Goal: Information Seeking & Learning: Learn about a topic

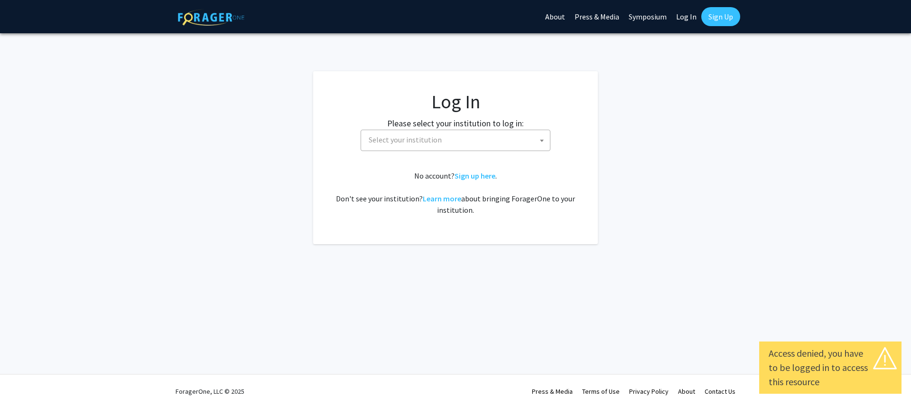
select select
click at [457, 144] on span "Select your institution" at bounding box center [457, 139] width 185 height 19
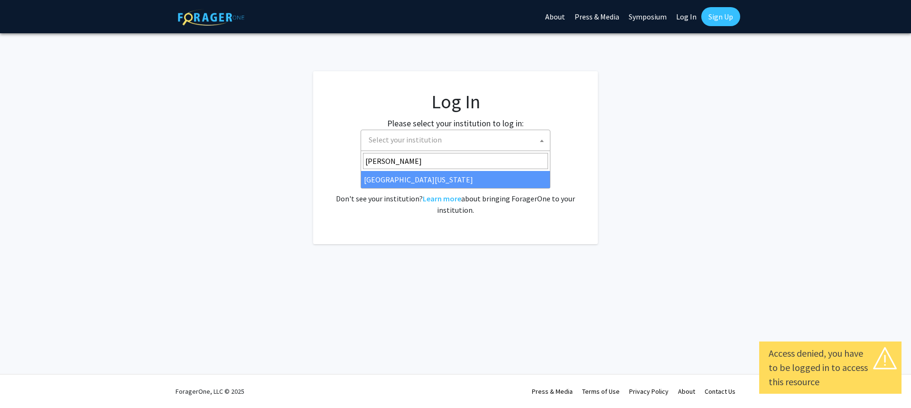
type input "kent"
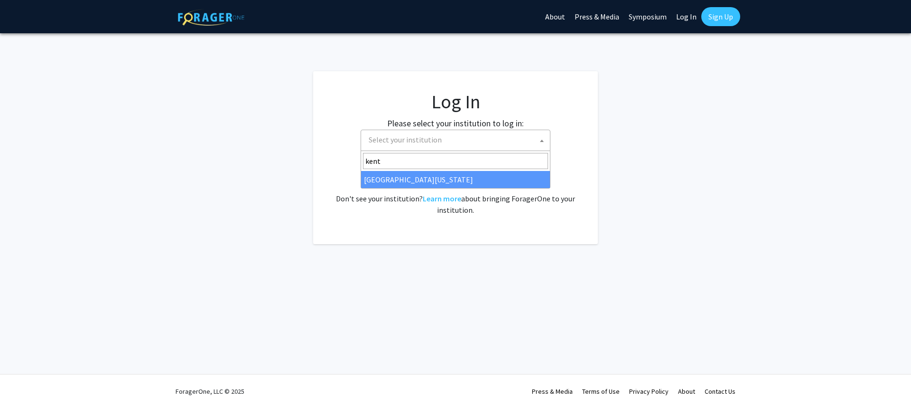
select select "13"
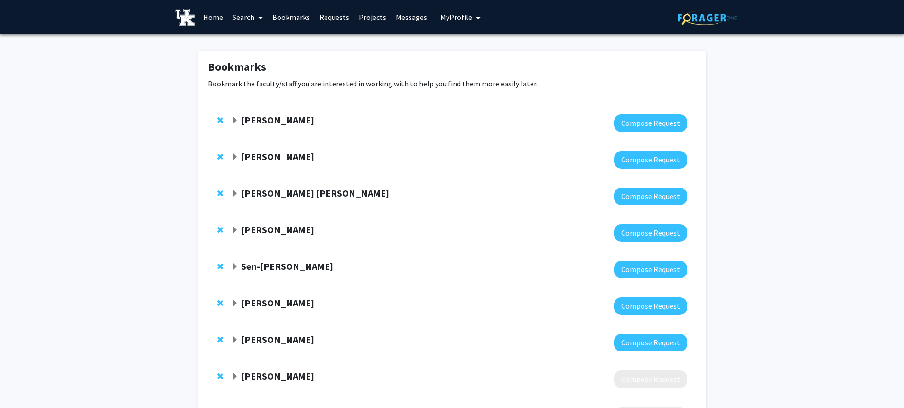
click at [177, 170] on div "Bookmarks Bookmark the faculty/staff you are interested in working with to help…" at bounding box center [452, 304] width 904 height 540
click at [897, 259] on div "Bookmarks Bookmark the faculty/staff you are interested in working with to help…" at bounding box center [452, 304] width 904 height 540
click at [238, 120] on span "Expand Brooks Lane Bookmark" at bounding box center [235, 121] width 8 height 8
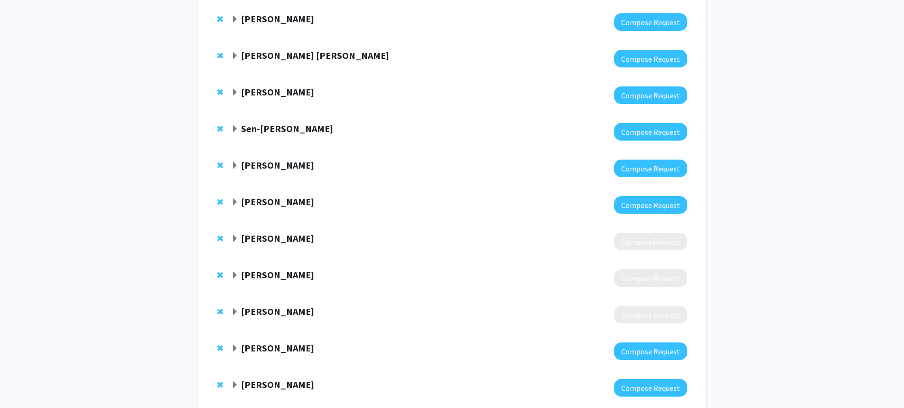
scroll to position [473, 0]
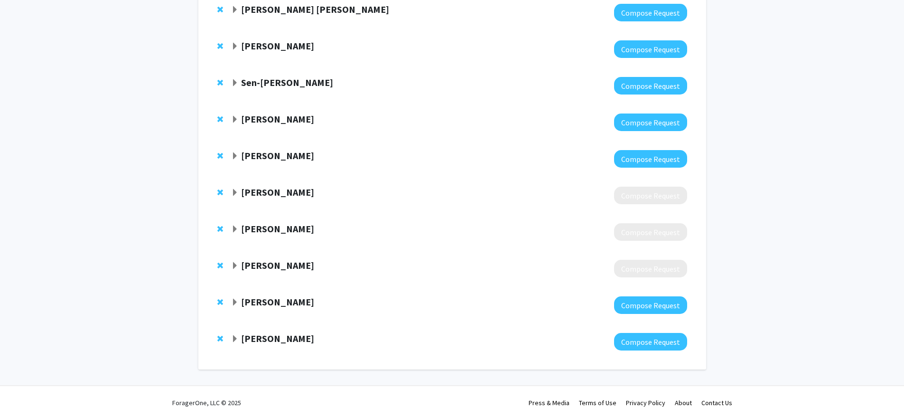
click at [263, 332] on strong "Ishanu Chattopadhyay" at bounding box center [277, 338] width 73 height 12
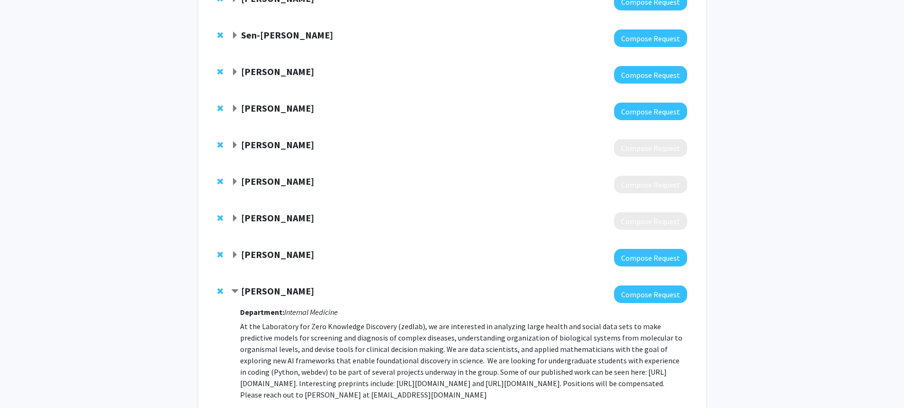
scroll to position [568, 0]
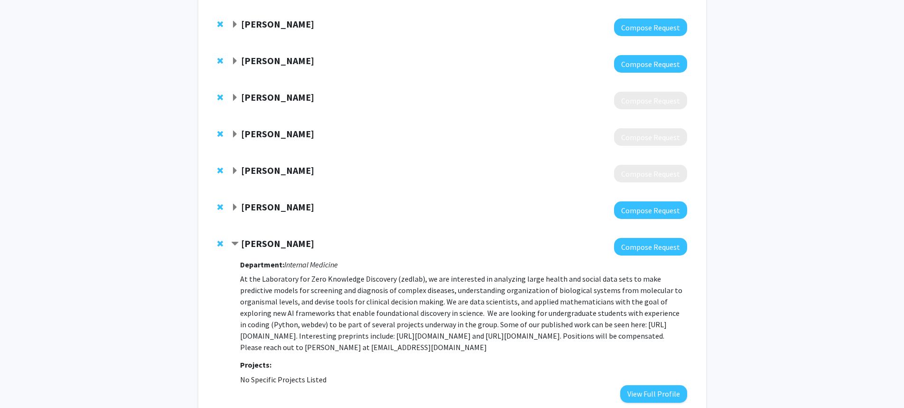
click at [270, 205] on div at bounding box center [459, 210] width 456 height 18
click at [271, 201] on strong "Adam Bachstetter" at bounding box center [277, 207] width 73 height 12
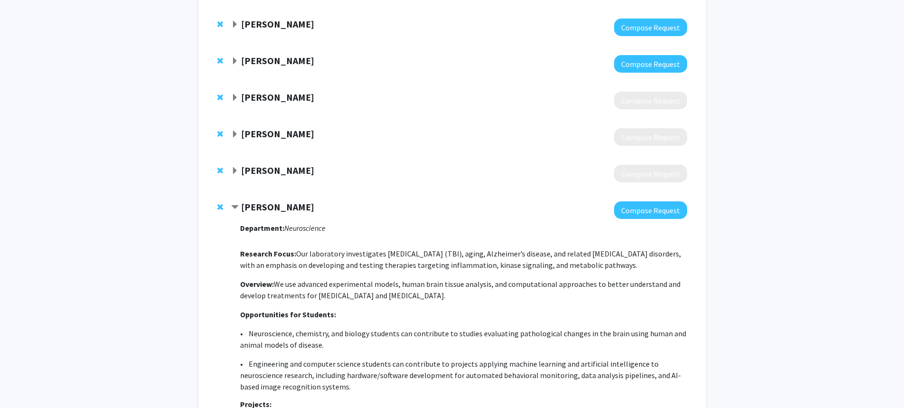
click at [270, 201] on strong "Adam Bachstetter" at bounding box center [277, 207] width 73 height 12
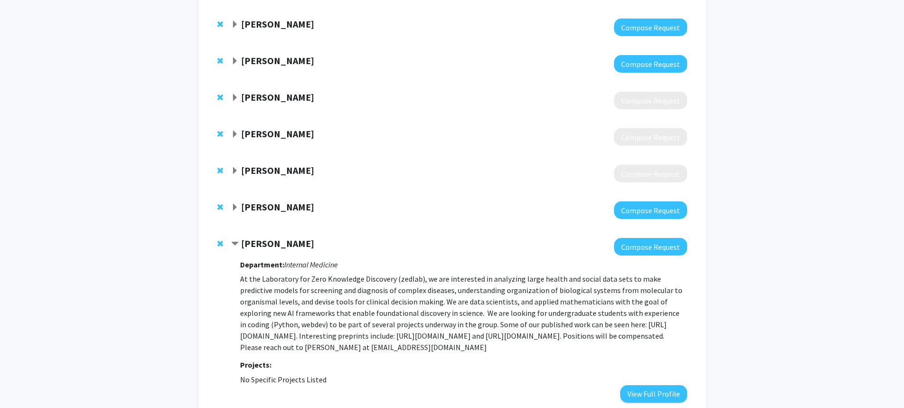
scroll to position [632, 0]
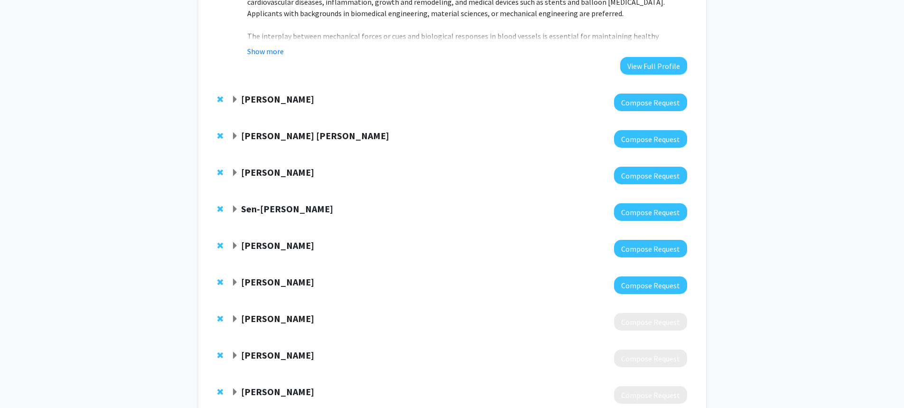
drag, startPoint x: 358, startPoint y: 171, endPoint x: 232, endPoint y: 155, distance: 127.7
click at [232, 155] on div "Brooks Lane Compose Request Department: Biomedical Engineering Projects: Vascul…" at bounding box center [452, 195] width 503 height 875
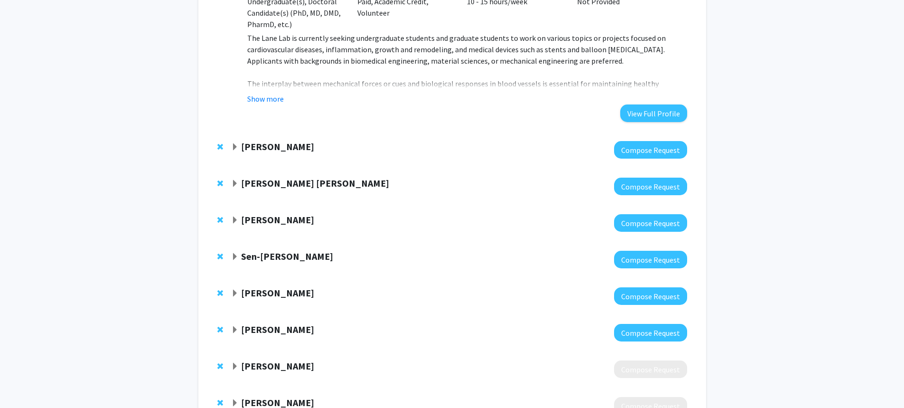
click at [167, 124] on div "Bookmarks Bookmark the faculty/staff you are interested in working with to help…" at bounding box center [452, 223] width 904 height 977
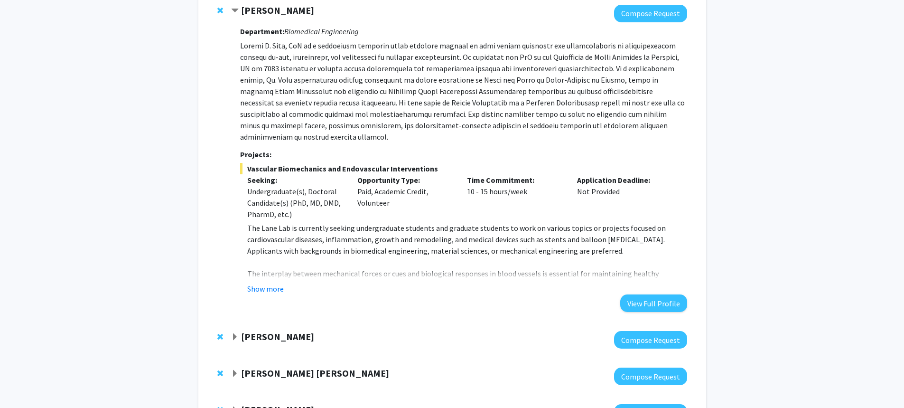
scroll to position [0, 0]
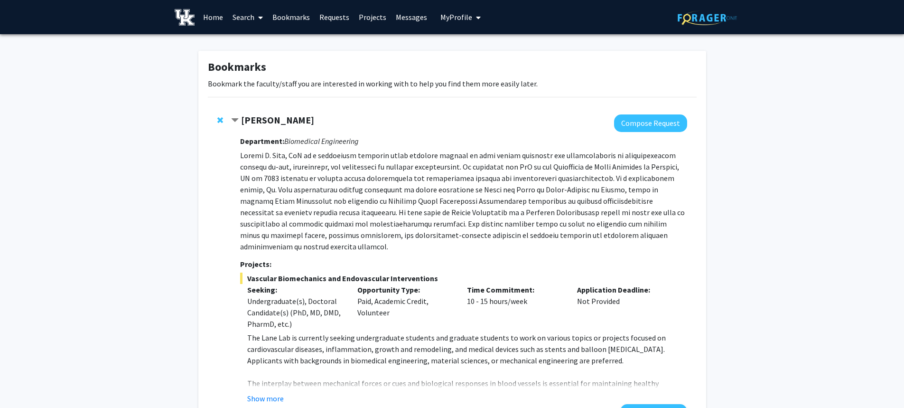
click at [233, 118] on span "Contract Brooks Lane Bookmark" at bounding box center [235, 121] width 8 height 8
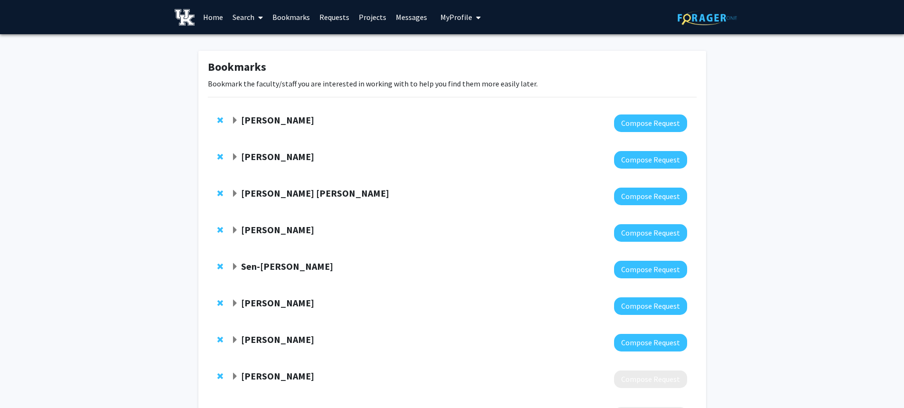
scroll to position [285, 0]
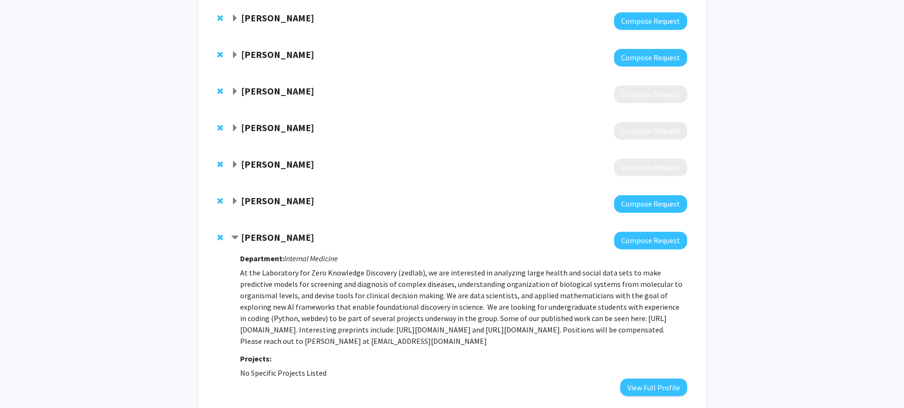
click at [240, 238] on div "Ishanu Chattopadhyay" at bounding box center [333, 238] width 205 height 12
click at [236, 235] on span "Contract Ishanu Chattopadhyay Bookmark" at bounding box center [235, 238] width 8 height 8
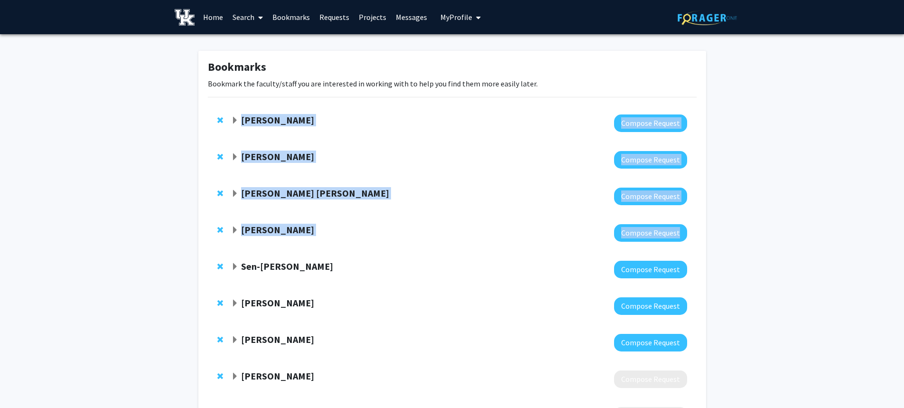
scroll to position [195, 0]
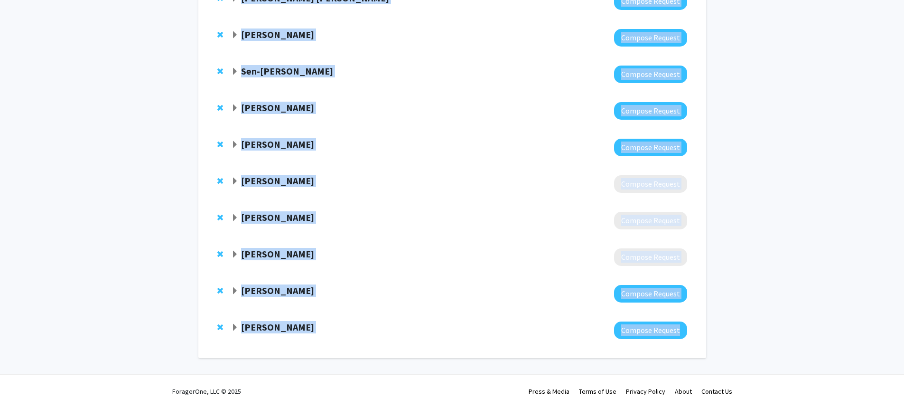
drag, startPoint x: 242, startPoint y: 118, endPoint x: 343, endPoint y: 334, distance: 238.0
click at [343, 334] on div "Brooks Lane Compose Request Henry Dietz Compose Request Sayed Ahmad Salehi Comp…" at bounding box center [452, 129] width 503 height 438
copy div "Brooks Lane Compose Request Henry Dietz Compose Request Sayed Ahmad Salehi Comp…"
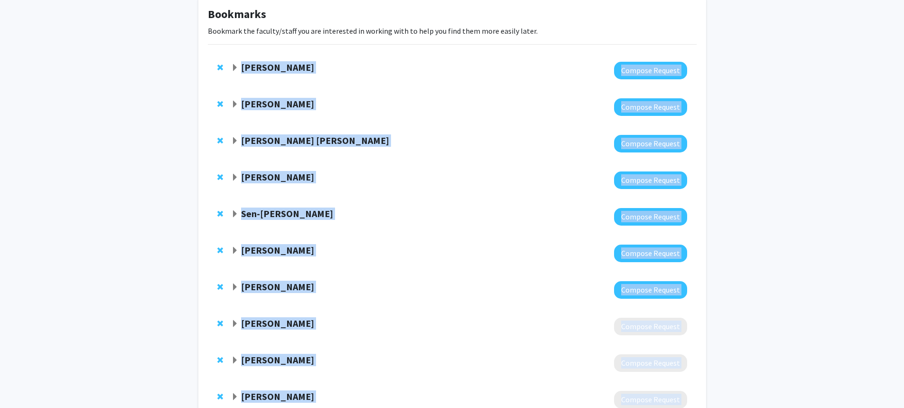
scroll to position [0, 0]
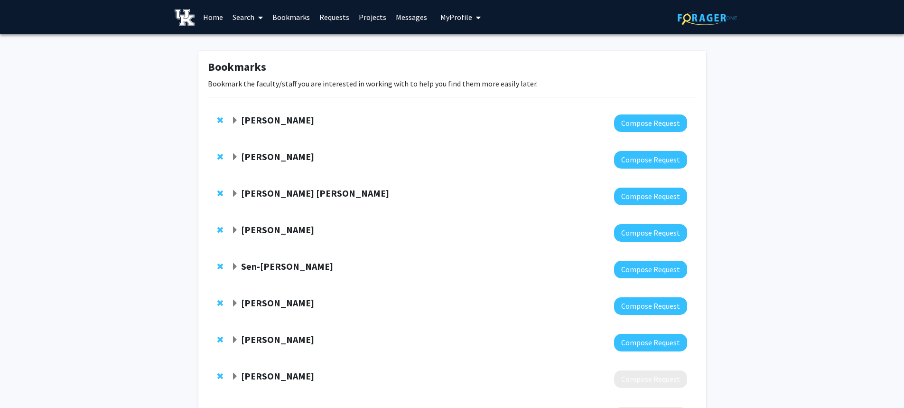
click at [233, 124] on span "Expand Brooks Lane Bookmark" at bounding box center [235, 121] width 8 height 8
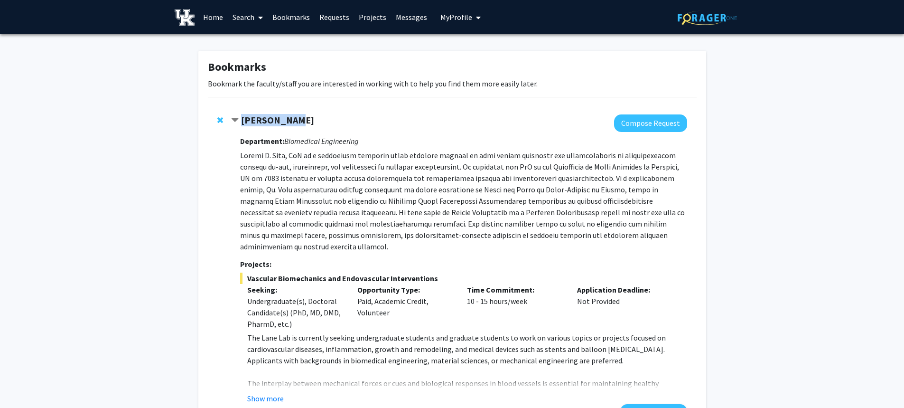
drag, startPoint x: 291, startPoint y: 120, endPoint x: 238, endPoint y: 120, distance: 52.7
click at [238, 120] on div "Brooks Lane" at bounding box center [333, 120] width 205 height 12
copy div "Brooks Lane"
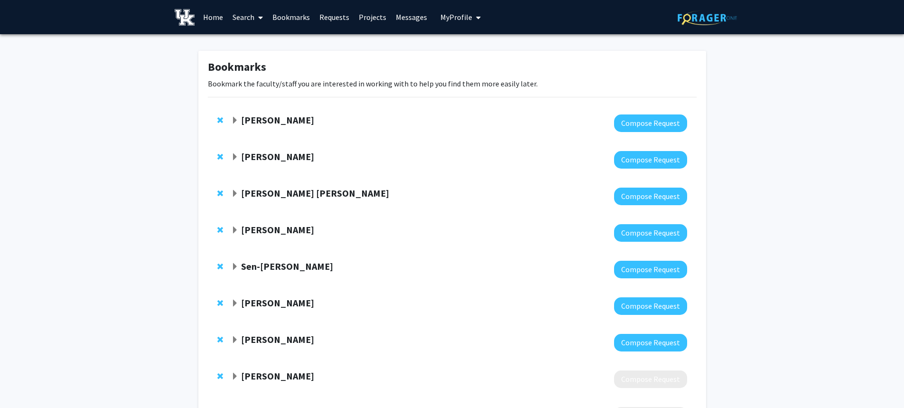
click at [239, 15] on link "Search" at bounding box center [248, 16] width 40 height 33
click at [258, 45] on span "Faculty/Staff" at bounding box center [263, 43] width 70 height 19
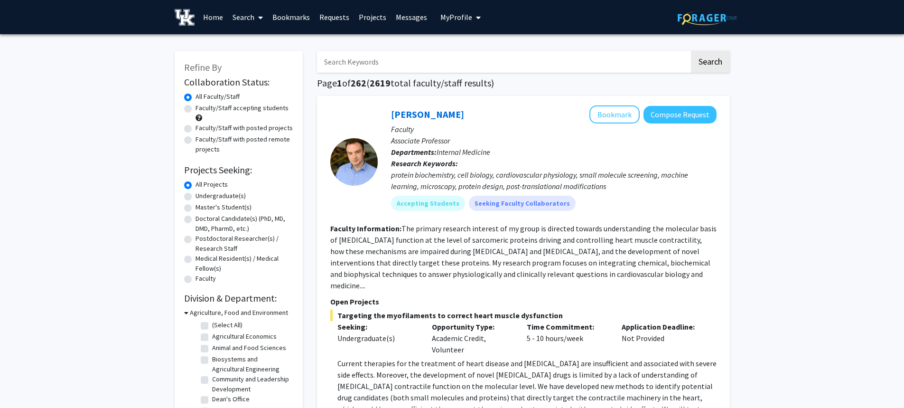
drag, startPoint x: 396, startPoint y: 65, endPoint x: 407, endPoint y: 65, distance: 10.9
click at [396, 65] on input "Search Keywords" at bounding box center [503, 62] width 372 height 22
paste input "Brooks Lane"
type input "Brooks Lane"
click at [691, 51] on button "Search" at bounding box center [710, 62] width 39 height 22
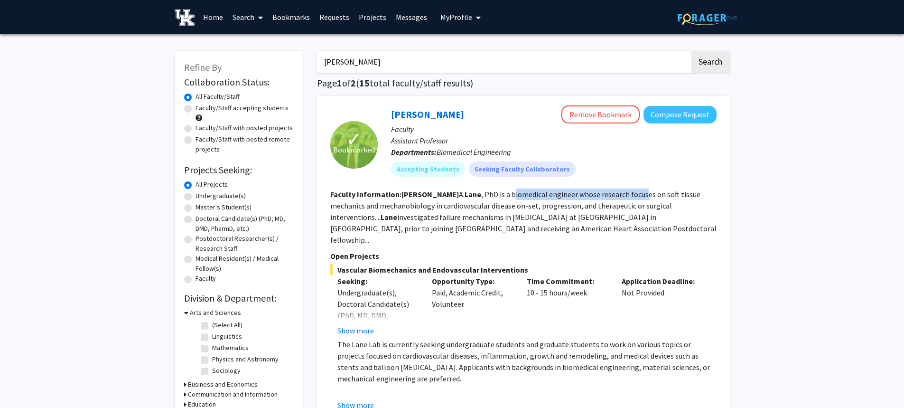
drag, startPoint x: 525, startPoint y: 195, endPoint x: 678, endPoint y: 208, distance: 153.4
click at [636, 199] on section "Faculty Information: Brooks A. Lane , PhD is a biomedical engineer whose resear…" at bounding box center [523, 216] width 386 height 57
click at [397, 212] on b "Lane" at bounding box center [389, 216] width 17 height 9
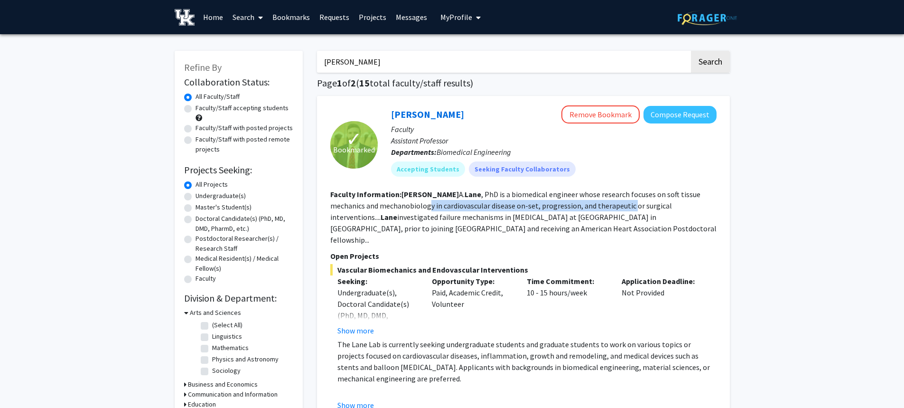
drag, startPoint x: 381, startPoint y: 208, endPoint x: 619, endPoint y: 207, distance: 237.7
click at [602, 205] on fg-read-more "Brooks A. Lane , PhD is a biomedical engineer whose research focuses on soft ti…" at bounding box center [523, 216] width 386 height 55
click at [644, 211] on section "Faculty Information: Brooks A. Lane , PhD is a biomedical engineer whose resear…" at bounding box center [523, 216] width 386 height 57
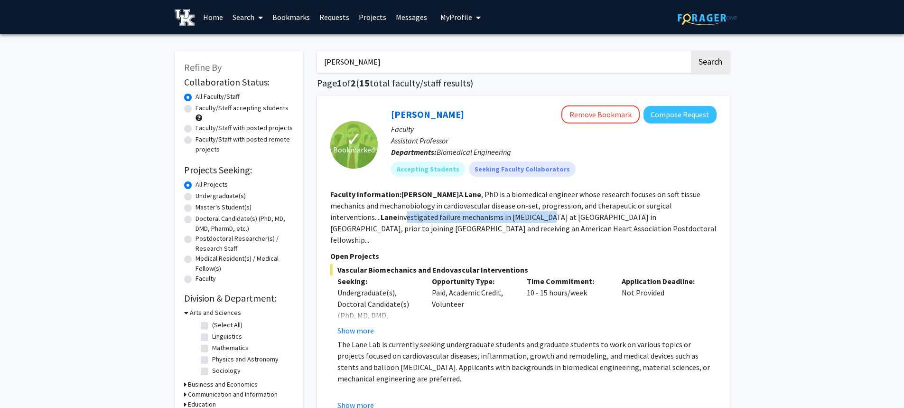
drag, startPoint x: 337, startPoint y: 217, endPoint x: 479, endPoint y: 223, distance: 142.5
click at [477, 222] on section "Faculty Information: Brooks A. Lane , PhD is a biomedical engineer whose resear…" at bounding box center [523, 216] width 386 height 57
click at [487, 223] on fg-read-more "Brooks A. Lane , PhD is a biomedical engineer whose research focuses on soft ti…" at bounding box center [523, 216] width 386 height 55
click at [426, 217] on fg-read-more "Brooks A. Lane , PhD is a biomedical engineer whose research focuses on soft ti…" at bounding box center [523, 216] width 386 height 55
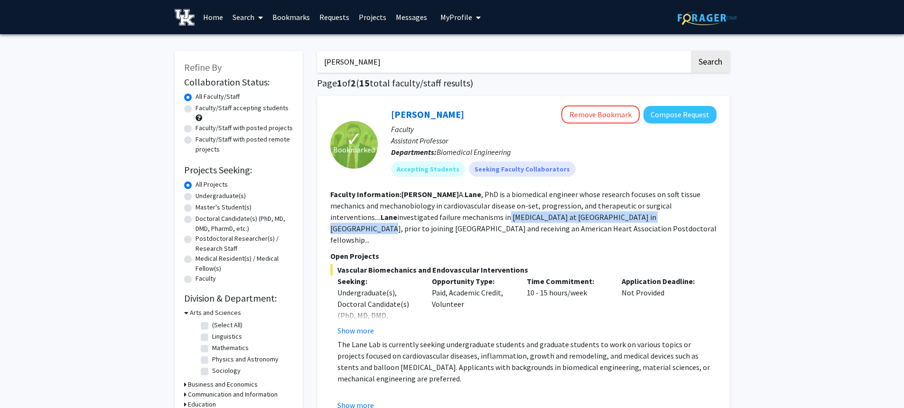
drag, startPoint x: 500, startPoint y: 217, endPoint x: 612, endPoint y: 216, distance: 112.0
click at [612, 216] on fg-read-more "Brooks A. Lane , PhD is a biomedical engineer whose research focuses on soft ti…" at bounding box center [523, 216] width 386 height 55
click at [613, 216] on fg-read-more "Brooks A. Lane , PhD is a biomedical engineer whose research focuses on soft ti…" at bounding box center [523, 216] width 386 height 55
click at [680, 220] on fg-read-more "Brooks A. Lane , PhD is a biomedical engineer whose research focuses on soft ti…" at bounding box center [523, 216] width 386 height 55
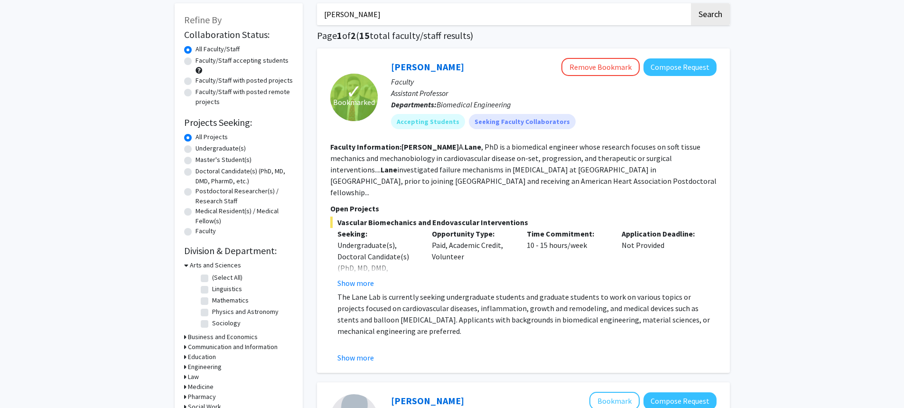
click at [388, 291] on p "The Lane Lab is currently seeking undergraduate students and graduate students …" at bounding box center [526, 314] width 379 height 46
click at [339, 277] on button "Show more" at bounding box center [355, 282] width 37 height 11
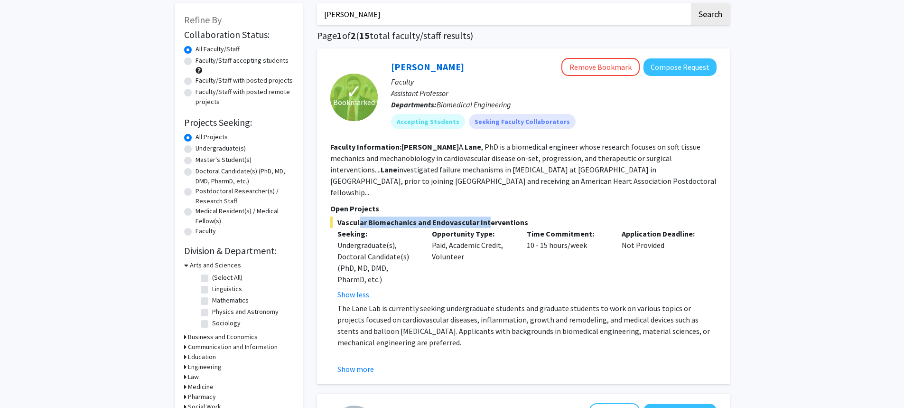
drag, startPoint x: 454, startPoint y: 206, endPoint x: 514, endPoint y: 210, distance: 60.4
click at [505, 216] on span "Vascular Biomechanics and Endovascular Interventions" at bounding box center [523, 221] width 386 height 11
click at [516, 216] on span "Vascular Biomechanics and Endovascular Interventions" at bounding box center [523, 221] width 386 height 11
click at [363, 240] on div "Undergraduate(s), Doctoral Candidate(s) (PhD, MD, DMD, PharmD, etc.)" at bounding box center [377, 262] width 81 height 46
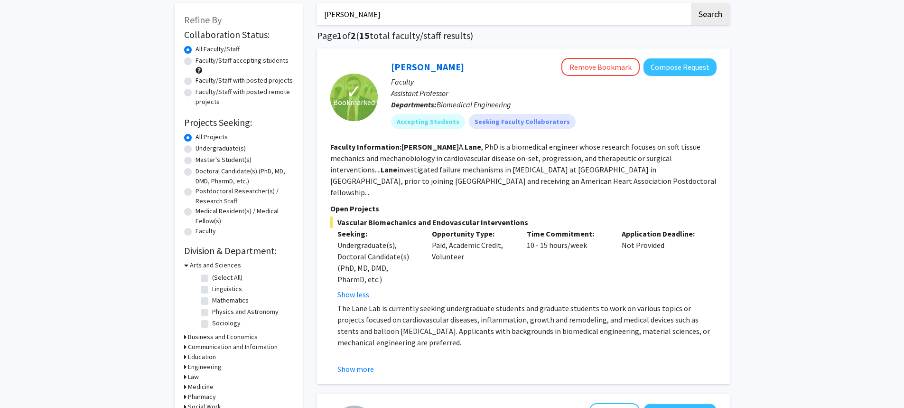
click at [362, 302] on p "The Lane Lab is currently seeking undergraduate students and graduate students …" at bounding box center [526, 325] width 379 height 46
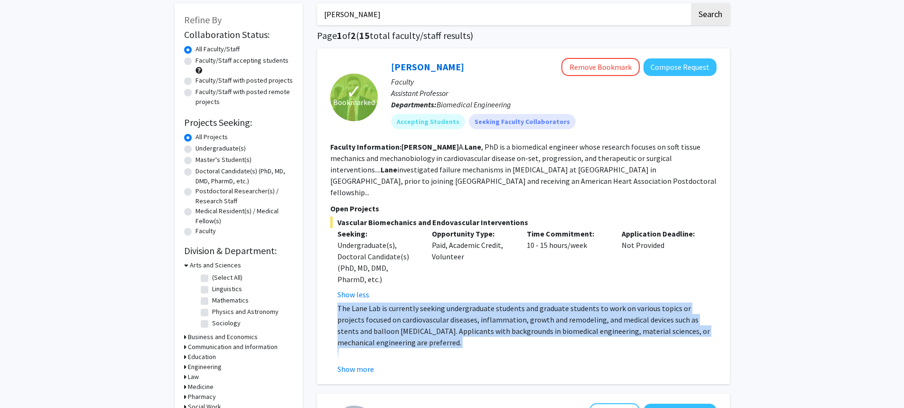
click at [362, 302] on p "The Lane Lab is currently seeking undergraduate students and graduate students …" at bounding box center [526, 325] width 379 height 46
click at [530, 320] on p "The Lane Lab is currently seeking undergraduate students and graduate students …" at bounding box center [526, 325] width 379 height 46
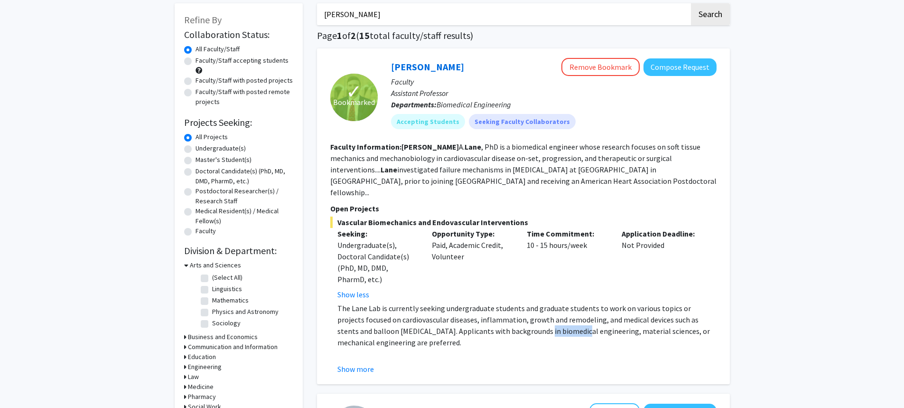
click at [530, 320] on p "The Lane Lab is currently seeking undergraduate students and graduate students …" at bounding box center [526, 325] width 379 height 46
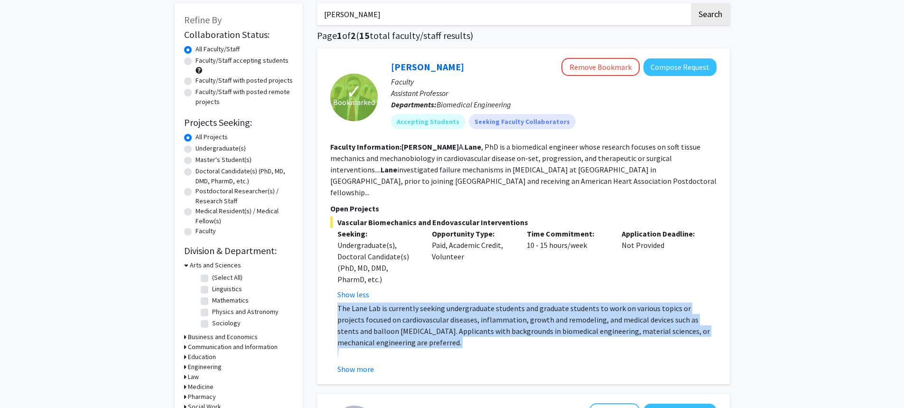
click at [530, 320] on p "The Lane Lab is currently seeking undergraduate students and graduate students …" at bounding box center [526, 325] width 379 height 46
click at [433, 320] on p "The Lane Lab is currently seeking undergraduate students and graduate students …" at bounding box center [526, 325] width 379 height 46
